Goal: Information Seeking & Learning: Learn about a topic

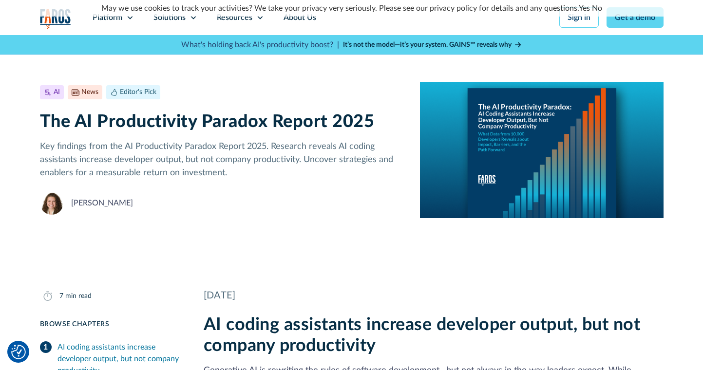
click at [309, 160] on p "Key findings from the AI Productivity Paradox Report 2025. Research reveals AI …" at bounding box center [222, 159] width 365 height 39
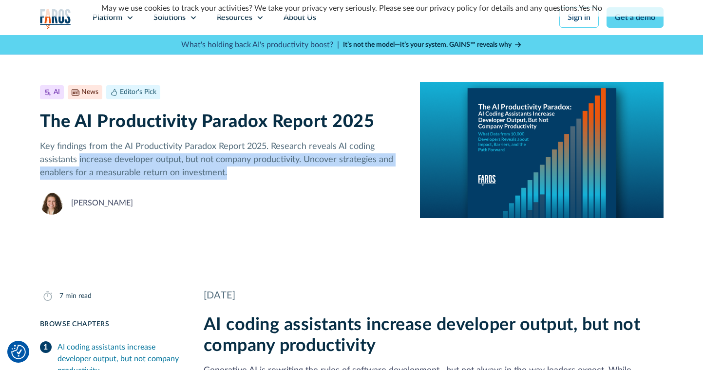
drag, startPoint x: 312, startPoint y: 175, endPoint x: 74, endPoint y: 161, distance: 238.7
click at [74, 161] on p "Key findings from the AI Productivity Paradox Report 2025. Research reveals AI …" at bounding box center [222, 159] width 365 height 39
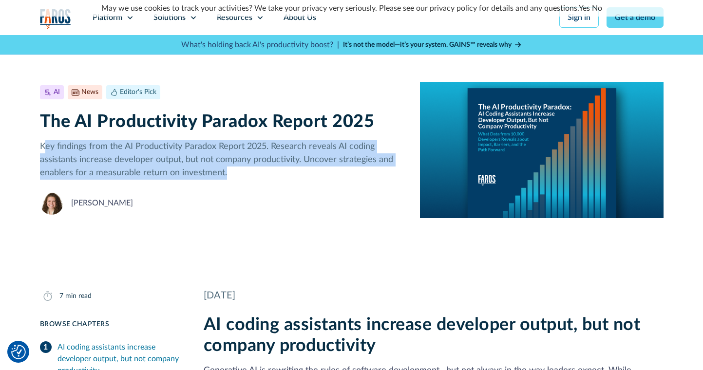
drag, startPoint x: 43, startPoint y: 146, endPoint x: 250, endPoint y: 174, distance: 208.9
click at [250, 173] on p "Key findings from the AI Productivity Paradox Report 2025. Research reveals AI …" at bounding box center [222, 159] width 365 height 39
click at [250, 174] on p "Key findings from the AI Productivity Paradox Report 2025. Research reveals AI …" at bounding box center [222, 159] width 365 height 39
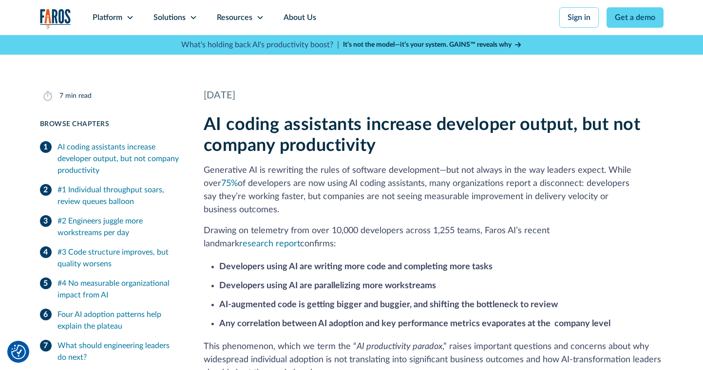
scroll to position [221, 0]
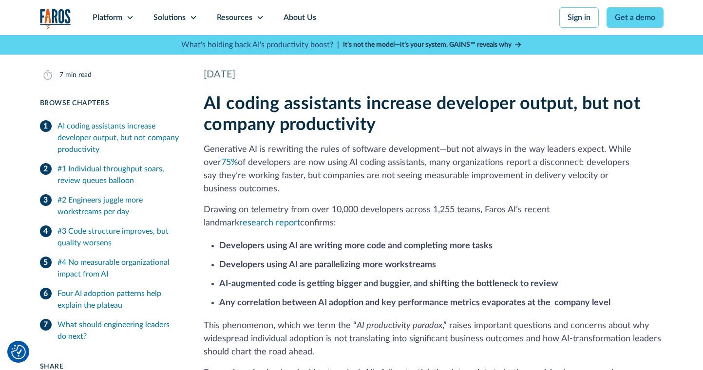
drag, startPoint x: 209, startPoint y: 143, endPoint x: 359, endPoint y: 209, distance: 164.3
click at [359, 209] on div "AI coding assistants increase developer output, but not company productivity Ge…" at bounding box center [434, 254] width 460 height 321
click at [359, 210] on p "Drawing on telemetry from over 10,000 developers across 1,255 teams, Faros AI’s…" at bounding box center [434, 217] width 460 height 26
